Goal: Task Accomplishment & Management: Understand process/instructions

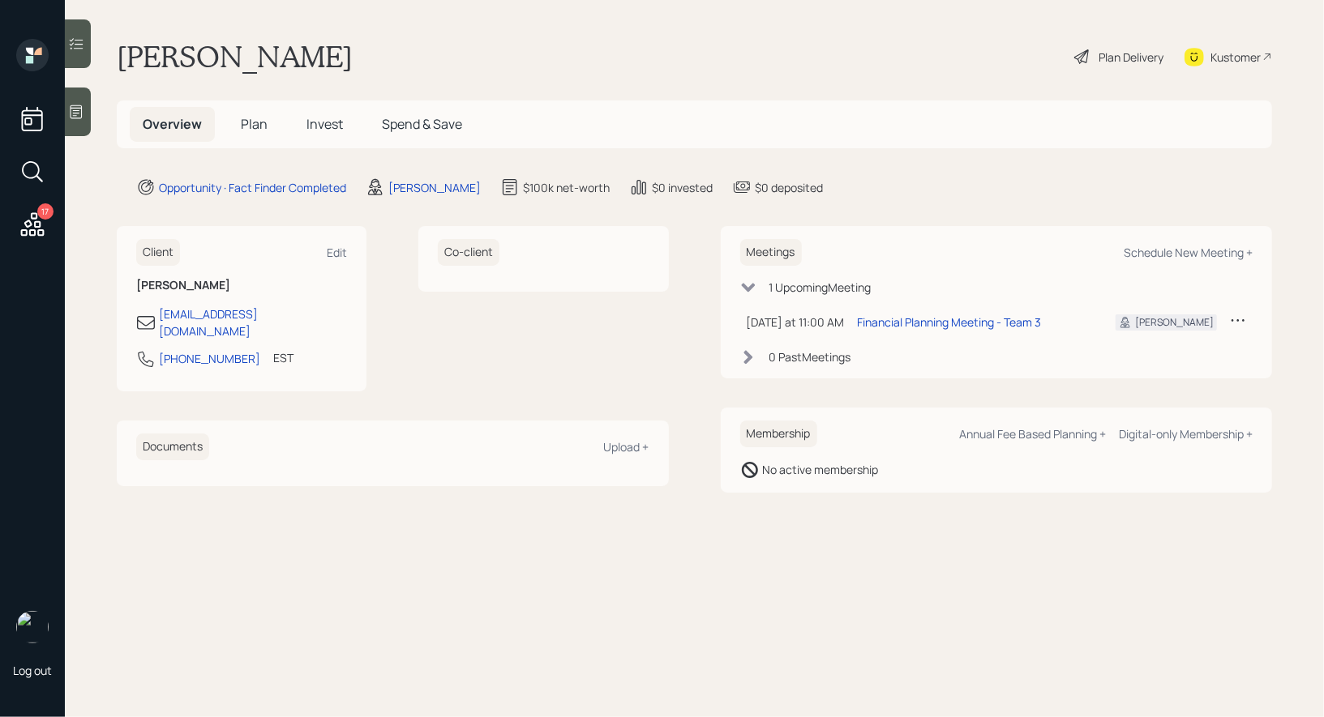
click at [72, 109] on icon at bounding box center [76, 112] width 16 height 16
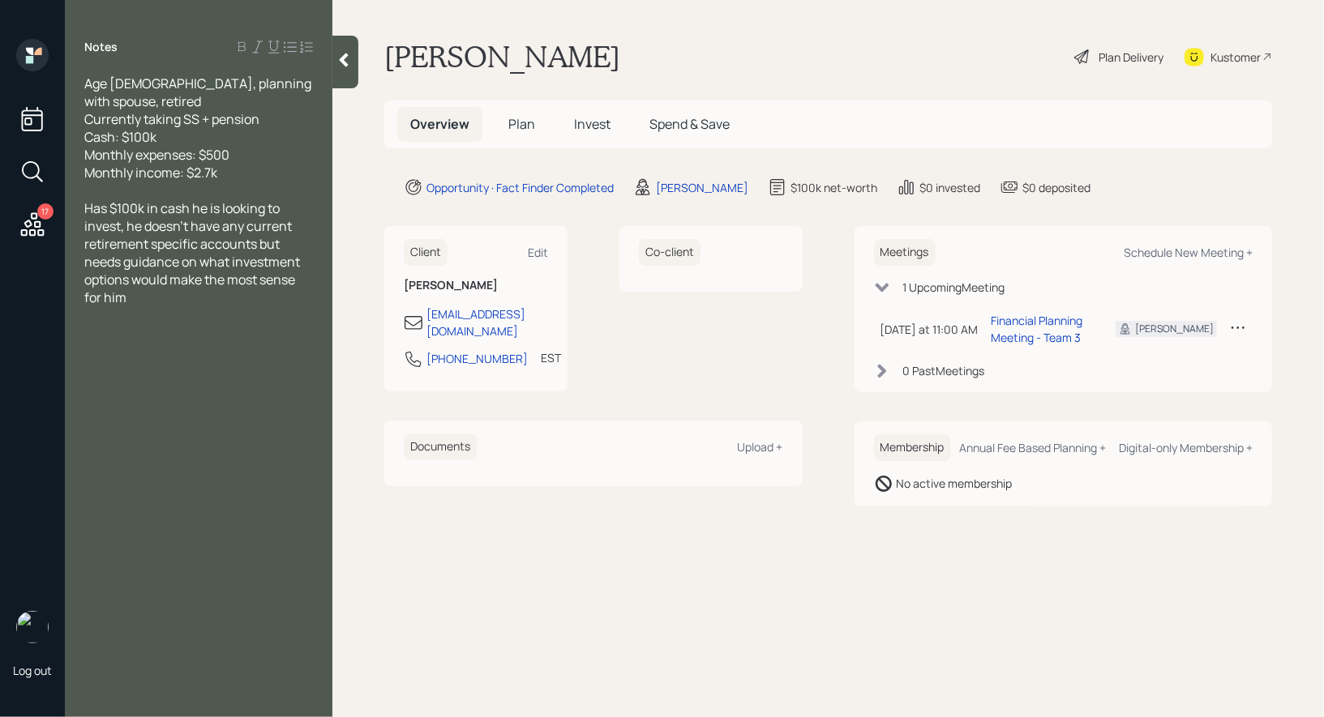
click at [1111, 57] on div "Plan Delivery" at bounding box center [1130, 57] width 65 height 17
